Goal: Find specific page/section: Find specific page/section

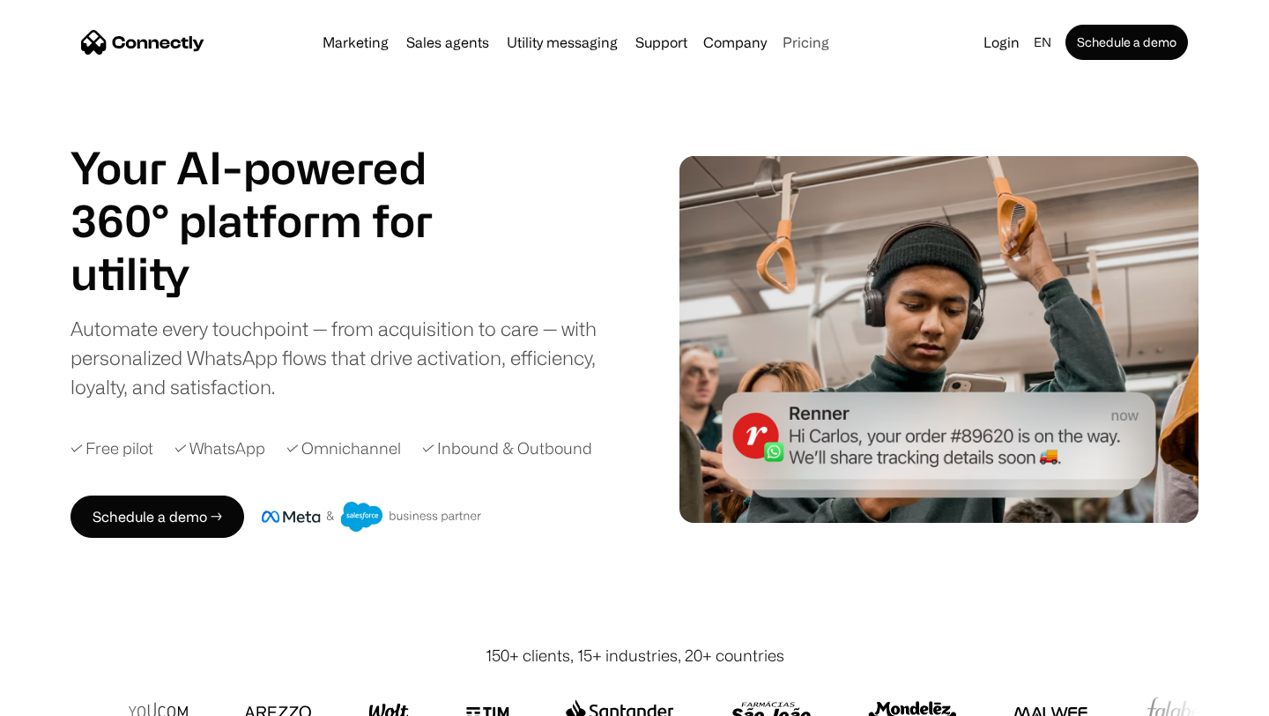
click at [803, 46] on link "Pricing" at bounding box center [806, 42] width 61 height 14
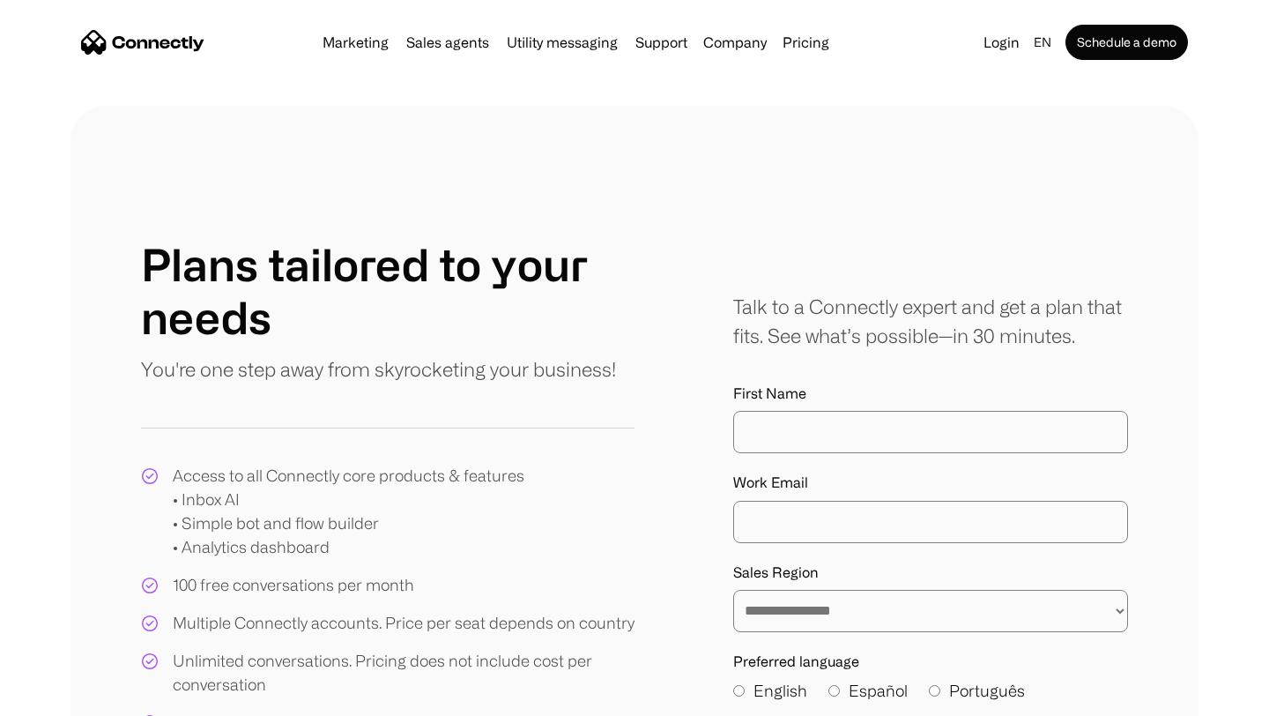
click at [803, 46] on link "Pricing" at bounding box center [806, 42] width 61 height 14
click at [813, 42] on link "Pricing" at bounding box center [806, 42] width 61 height 14
click at [812, 46] on link "Pricing" at bounding box center [806, 42] width 61 height 14
click at [811, 41] on link "Pricing" at bounding box center [806, 42] width 61 height 14
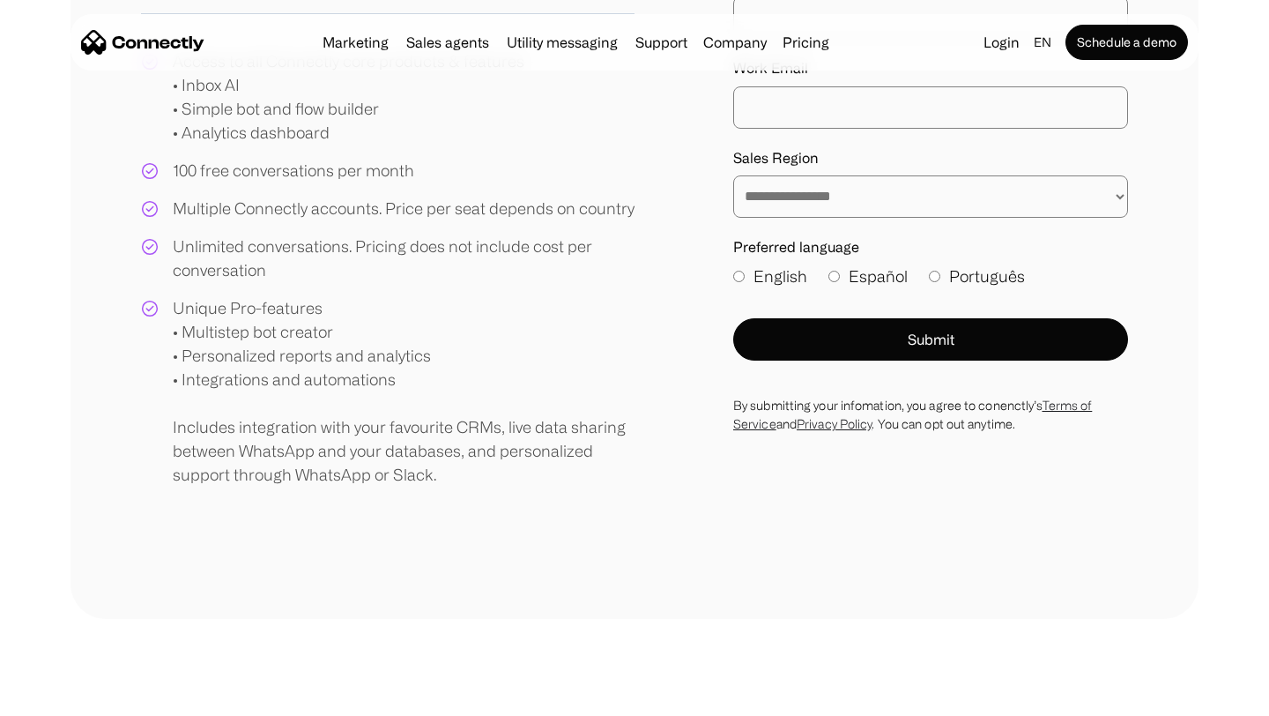
scroll to position [434, 0]
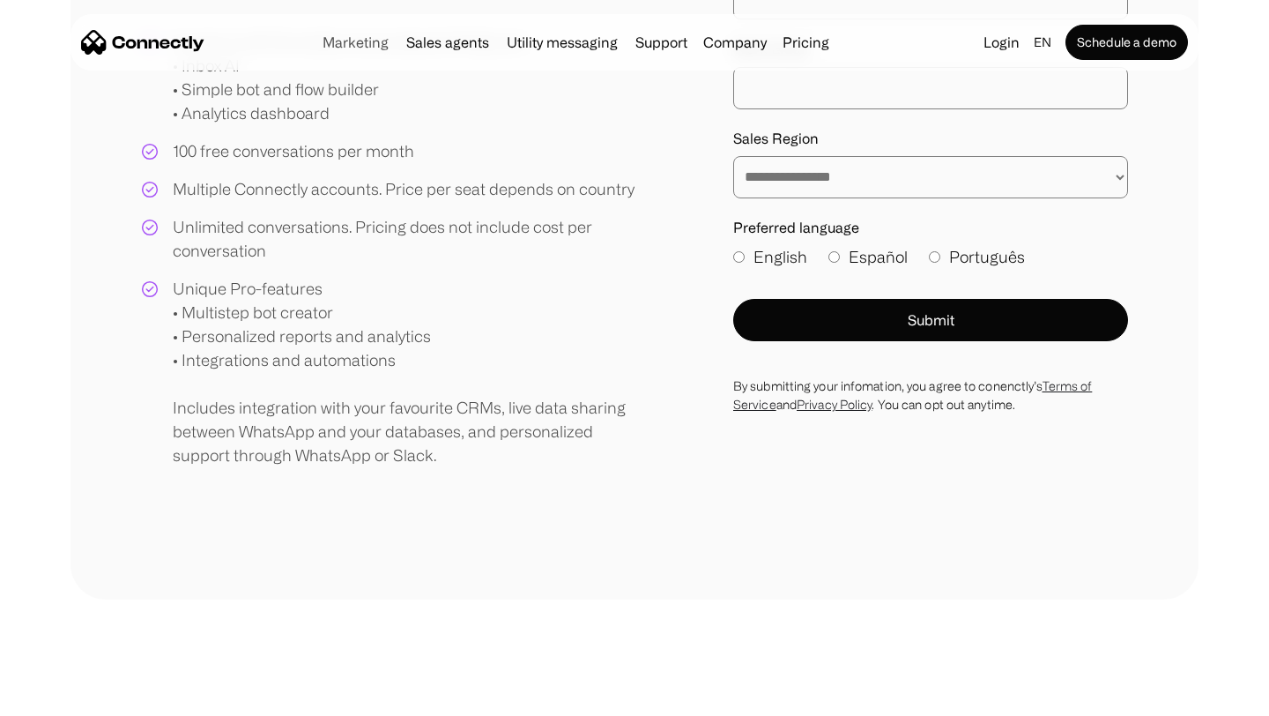
click at [367, 39] on link "Marketing" at bounding box center [355, 42] width 80 height 14
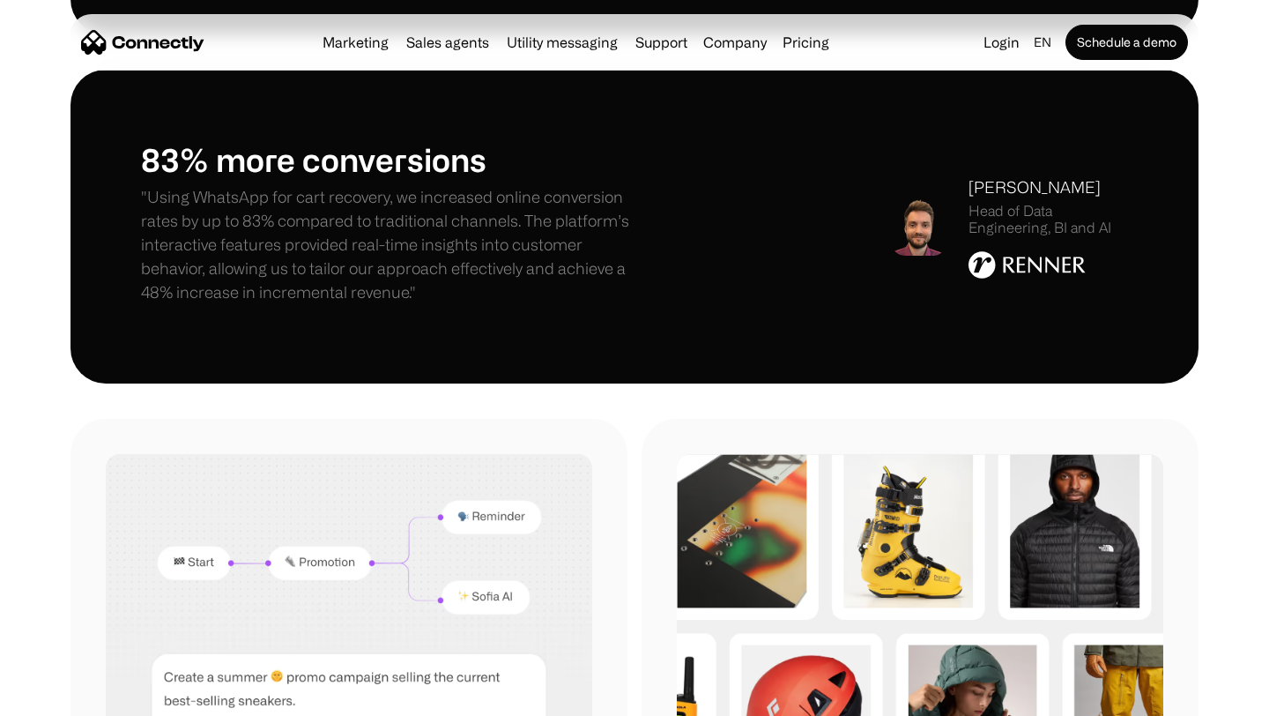
scroll to position [1378, 0]
